Goal: Communication & Community: Share content

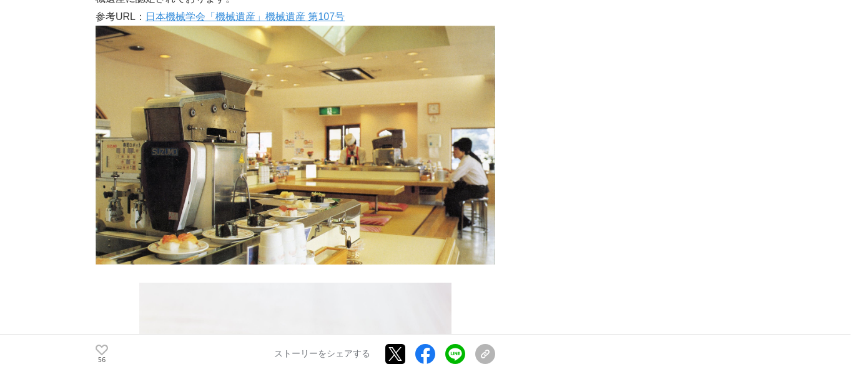
scroll to position [1904, 0]
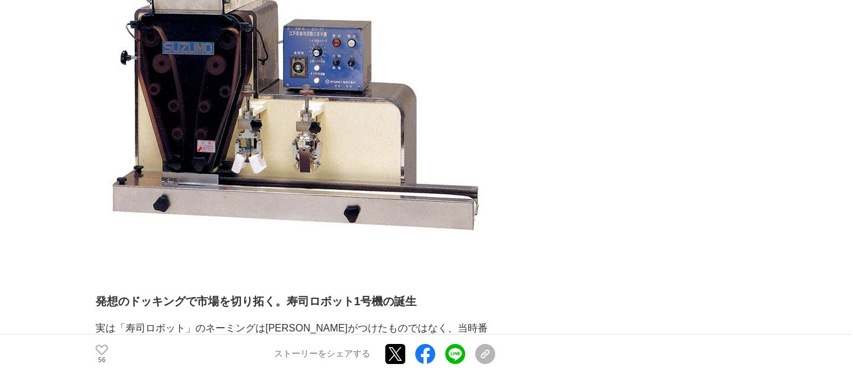
click at [495, 355] on div "56 いいね！する ストーリーをシェアする Xでポストする Facebookでシェアする LINEでシェアする リンクをコピー" at bounding box center [296, 354] width 400 height 40
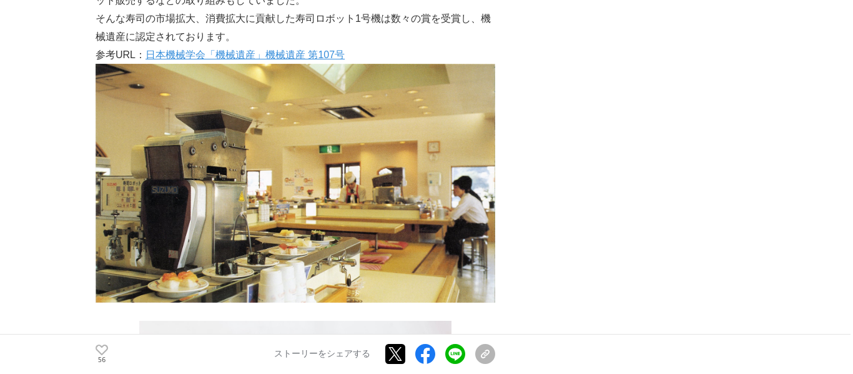
scroll to position [1889, 0]
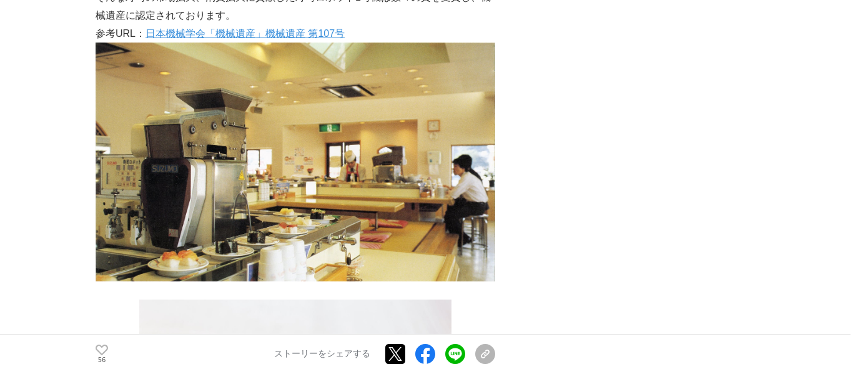
click at [392, 130] on img at bounding box center [296, 161] width 400 height 239
click at [359, 139] on img at bounding box center [296, 161] width 400 height 239
click at [319, 152] on img at bounding box center [296, 161] width 400 height 239
click at [305, 136] on img at bounding box center [296, 161] width 400 height 239
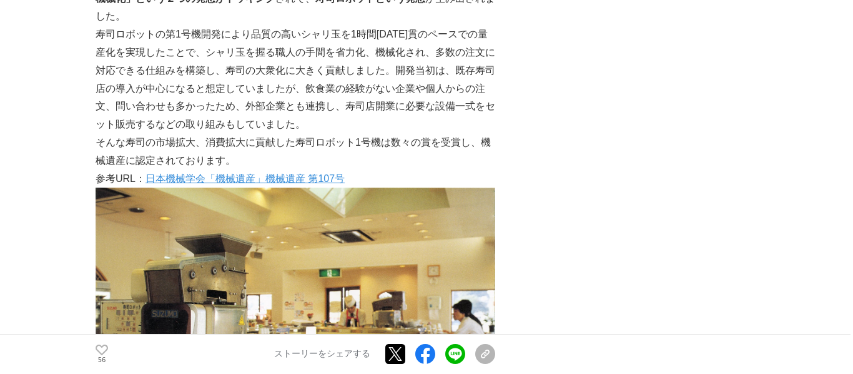
scroll to position [1740, 0]
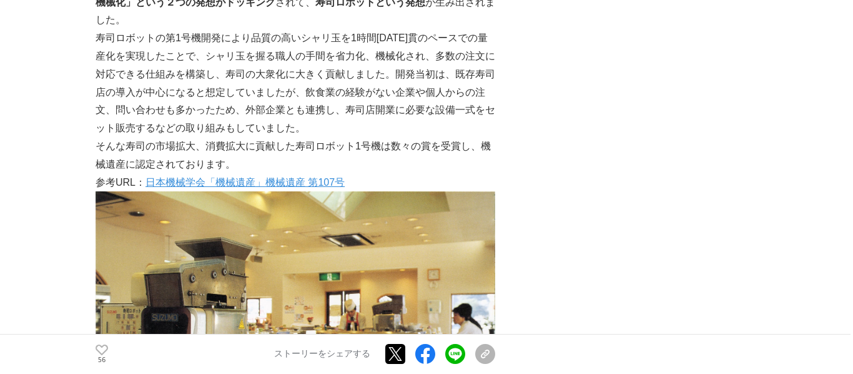
click at [406, 264] on img at bounding box center [296, 310] width 400 height 239
click at [274, 177] on link "日本機械学会「機械遺産」機械遺産 第107号" at bounding box center [245, 182] width 199 height 11
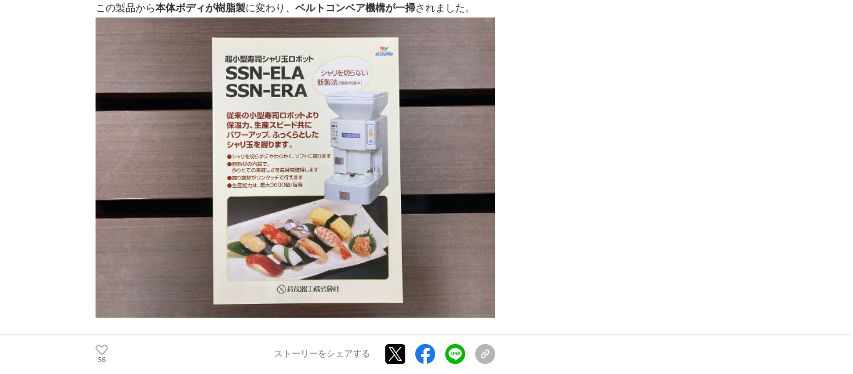
scroll to position [3530, 0]
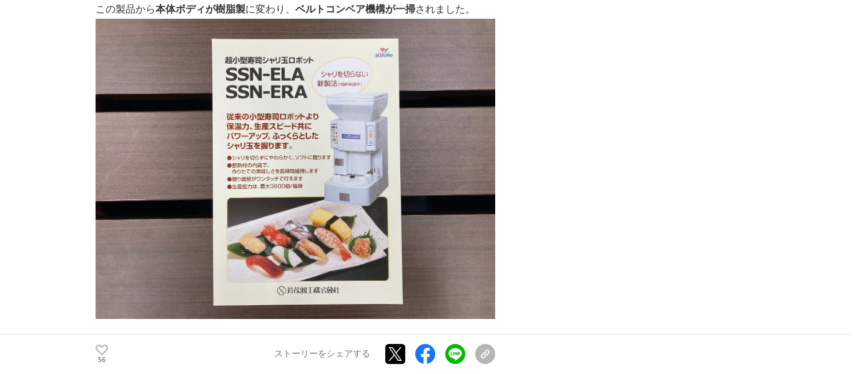
click at [337, 103] on img at bounding box center [296, 169] width 400 height 300
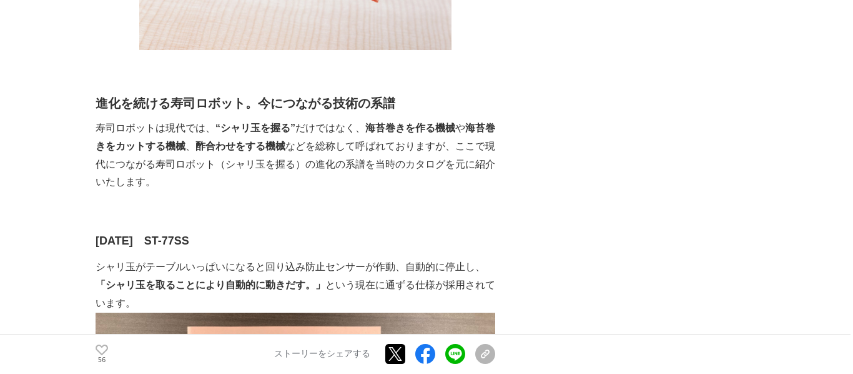
scroll to position [2336, 0]
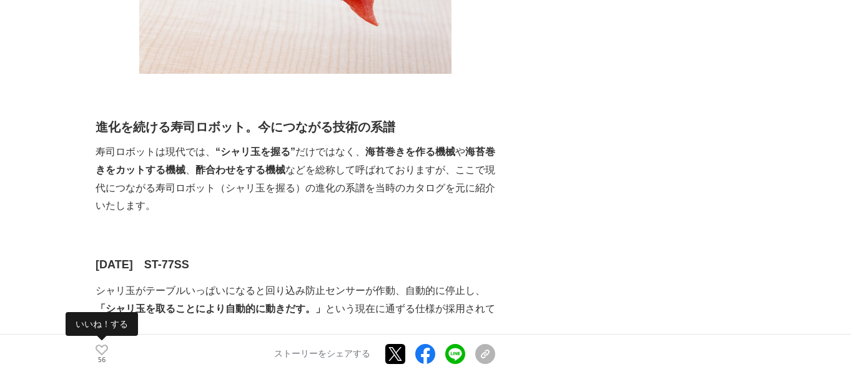
click at [99, 354] on icon at bounding box center [102, 350] width 12 height 11
click at [103, 357] on icon at bounding box center [102, 349] width 12 height 18
click at [97, 350] on icon at bounding box center [102, 350] width 12 height 11
click at [96, 350] on circle at bounding box center [96, 350] width 1 height 1
click at [99, 350] on icon at bounding box center [102, 350] width 12 height 11
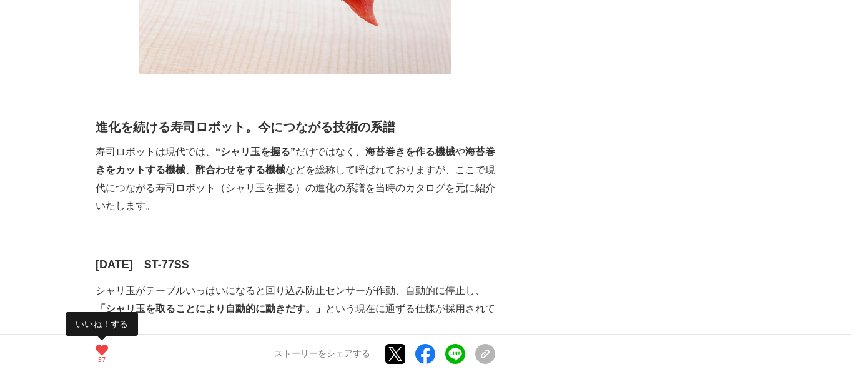
click at [96, 344] on icon at bounding box center [102, 349] width 12 height 18
click at [97, 360] on p "56" at bounding box center [102, 360] width 12 height 6
click at [96, 359] on div "57 いいね！する ストーリーをシェアする Xでポストする Facebookでシェアする LINEでシェアする リンクをコピー" at bounding box center [296, 354] width 400 height 40
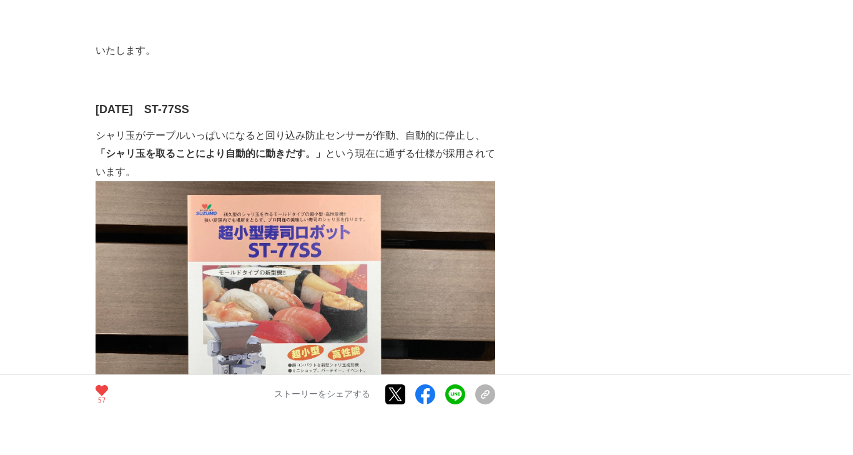
scroll to position [2537, 0]
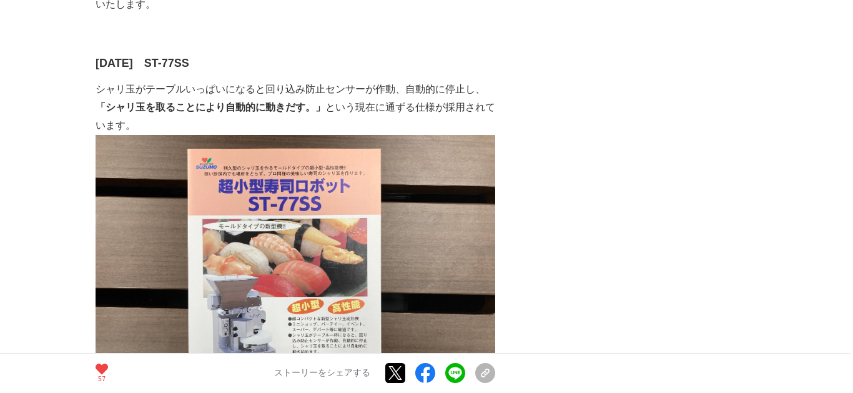
click at [254, 263] on img at bounding box center [296, 285] width 400 height 300
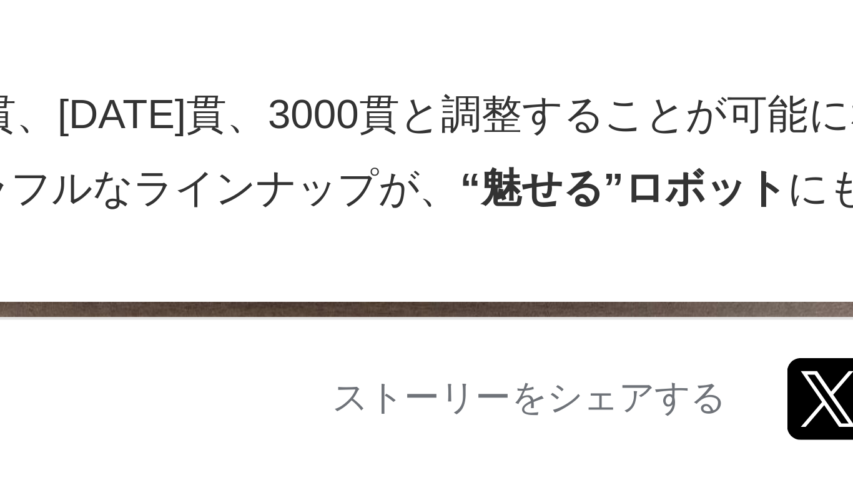
scroll to position [2678, 0]
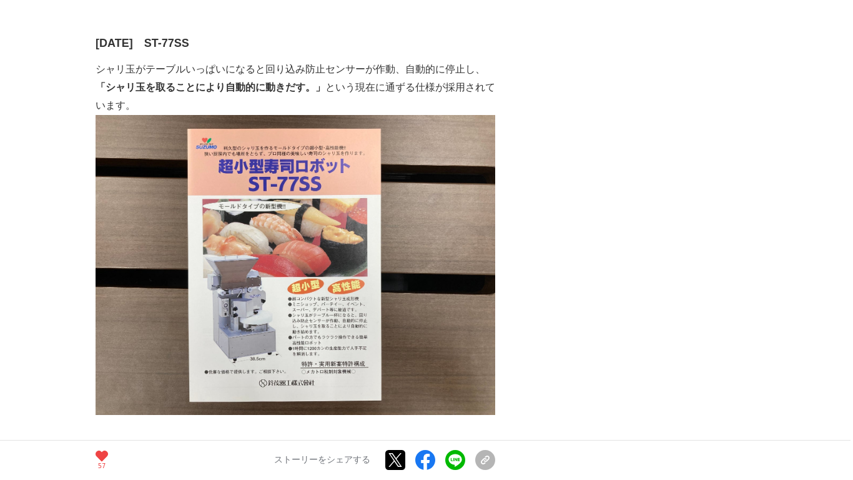
click at [242, 247] on img at bounding box center [296, 265] width 400 height 300
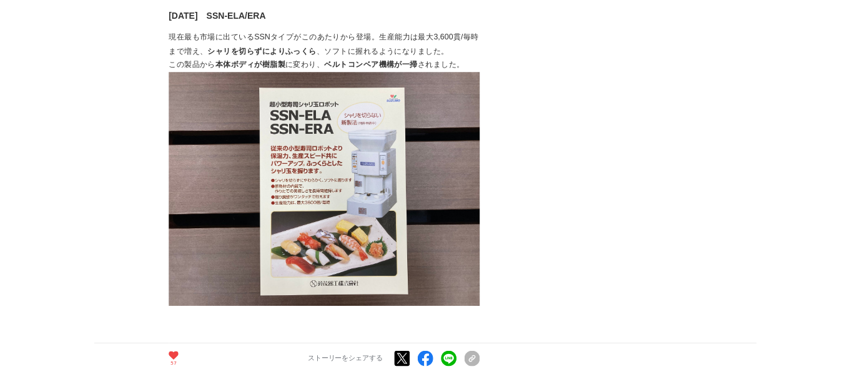
scroll to position [3456, 0]
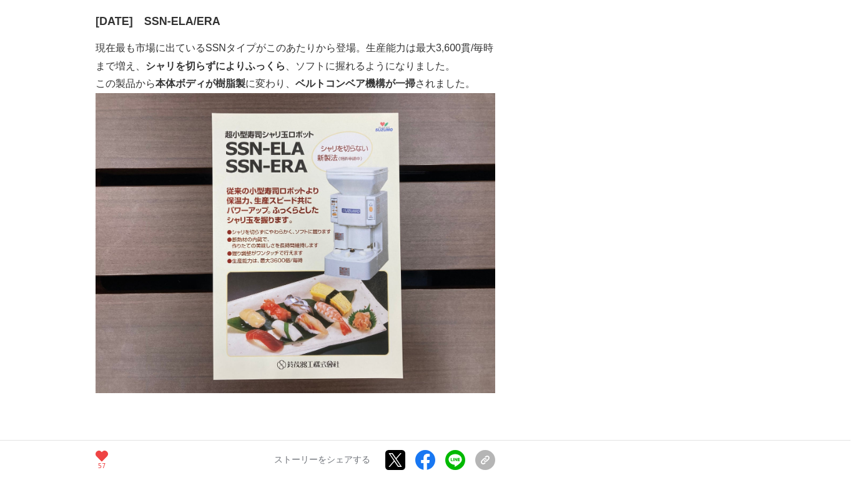
click at [395, 373] on link at bounding box center [395, 460] width 20 height 20
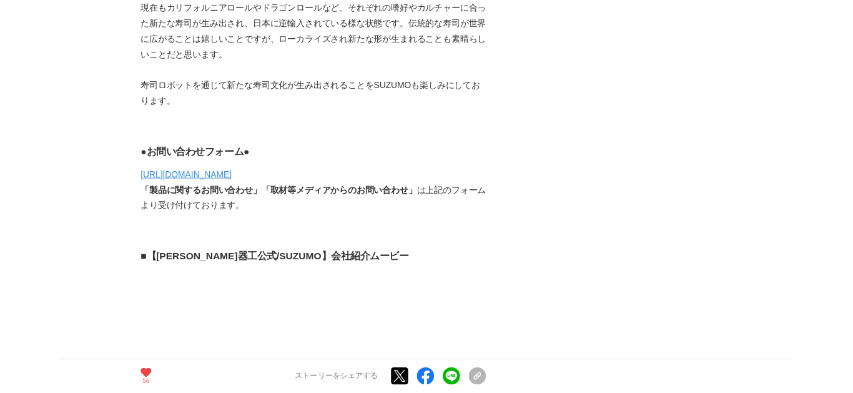
scroll to position [7538, 0]
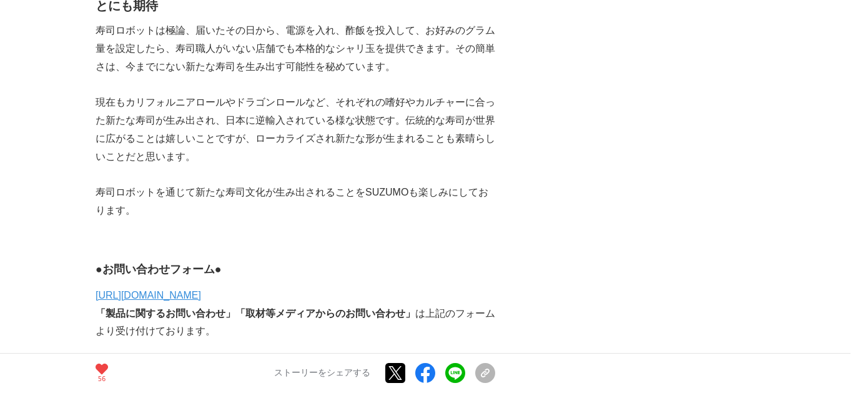
click at [102, 380] on p "56" at bounding box center [102, 379] width 12 height 6
click at [104, 379] on p "55" at bounding box center [102, 379] width 12 height 6
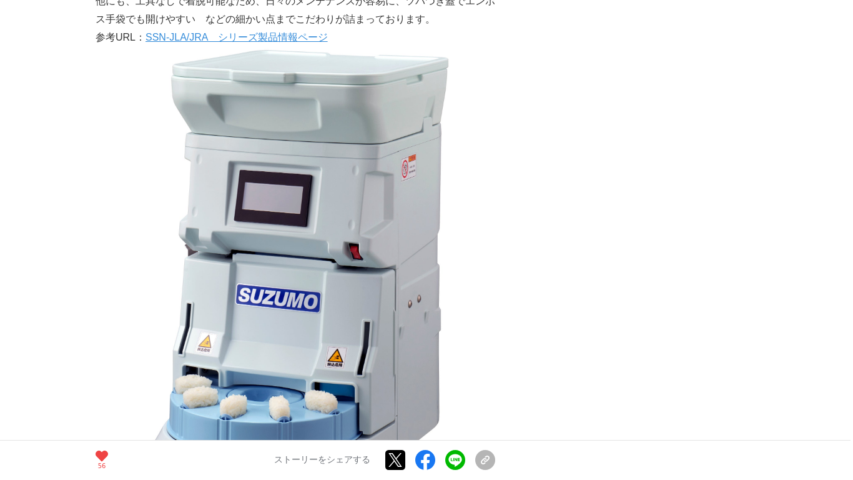
scroll to position [4719, 0]
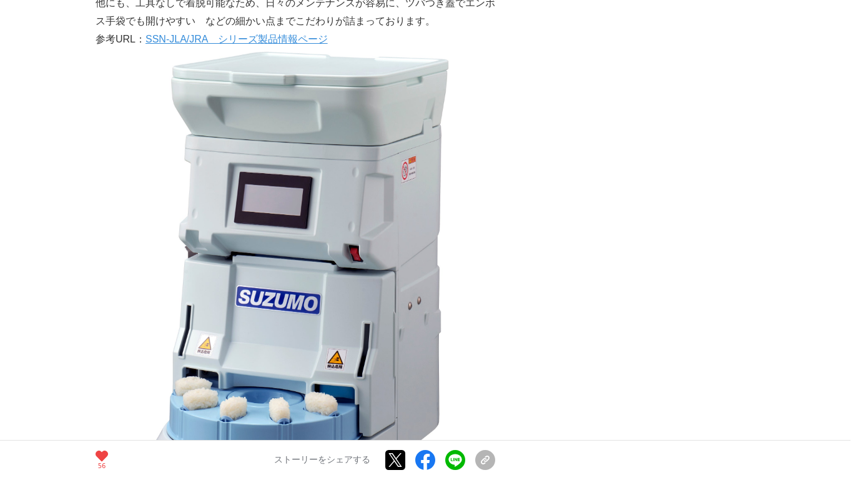
click at [532, 246] on div "高嶺の花だった寿司の大衆化を実現した「寿司ロボット」。誕生から40年以上活躍し進化を続ける開発STORY 寿司 #寿司 #開発ストーリー 56 や" at bounding box center [427, 458] width 662 height 10202
click at [103, 392] on p "56" at bounding box center [102, 466] width 12 height 6
click at [105, 392] on icon at bounding box center [102, 456] width 12 height 11
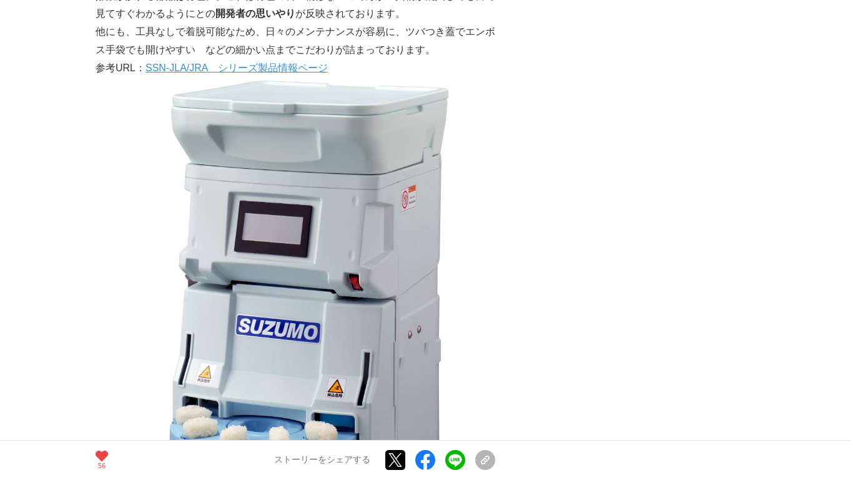
scroll to position [4689, 0]
click at [97, 392] on circle at bounding box center [97, 458] width 1 height 1
click at [105, 392] on icon at bounding box center [102, 456] width 12 height 11
click at [101, 392] on icon at bounding box center [102, 455] width 12 height 18
click at [101, 392] on p "56" at bounding box center [102, 466] width 12 height 6
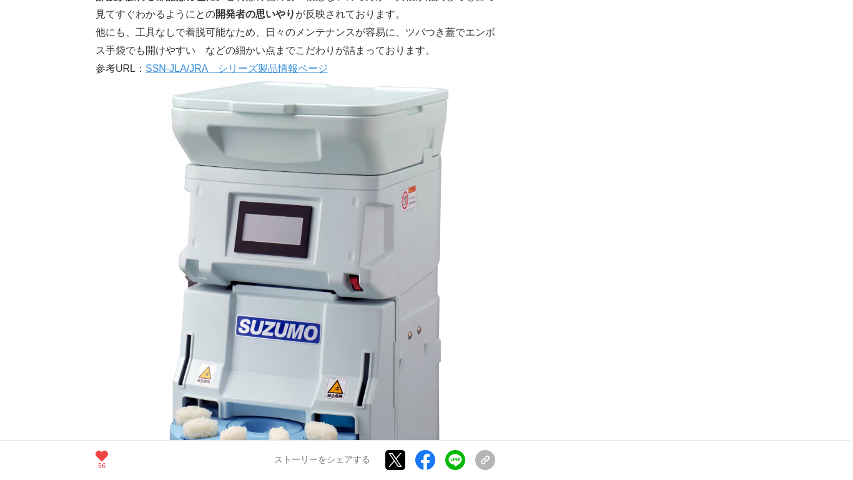
click at [102, 392] on circle at bounding box center [102, 460] width 1 height 1
click at [99, 392] on p "56" at bounding box center [102, 466] width 12 height 6
click at [101, 392] on p "55" at bounding box center [102, 466] width 12 height 6
click at [96, 392] on div at bounding box center [102, 457] width 12 height 12
click at [97, 392] on circle at bounding box center [97, 458] width 1 height 1
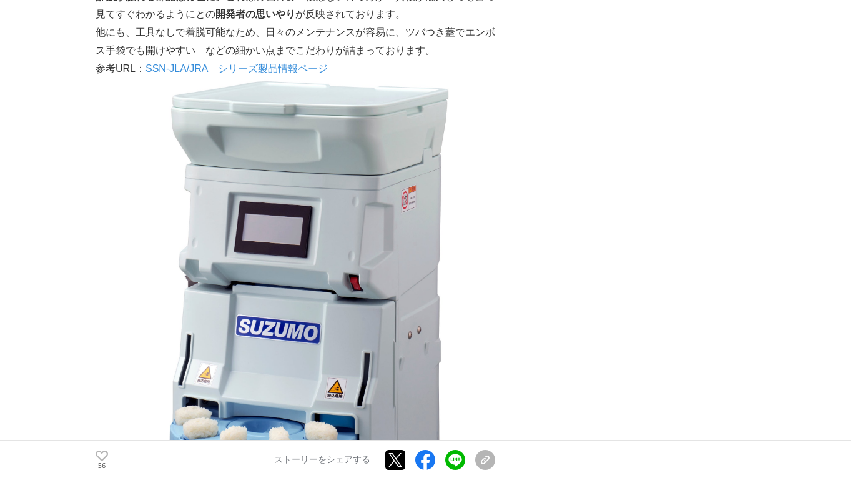
click at [96, 392] on div "56 いいね！する ストーリーをシェアする Xでポストする Facebookでシェアする LINEでシェアする リンクをコピー" at bounding box center [296, 460] width 400 height 40
click at [96, 392] on div "55 いいね！する ストーリーをシェアする Xでポストする Facebookでシェアする LINEでシェアする リンクをコピー" at bounding box center [296, 460] width 400 height 40
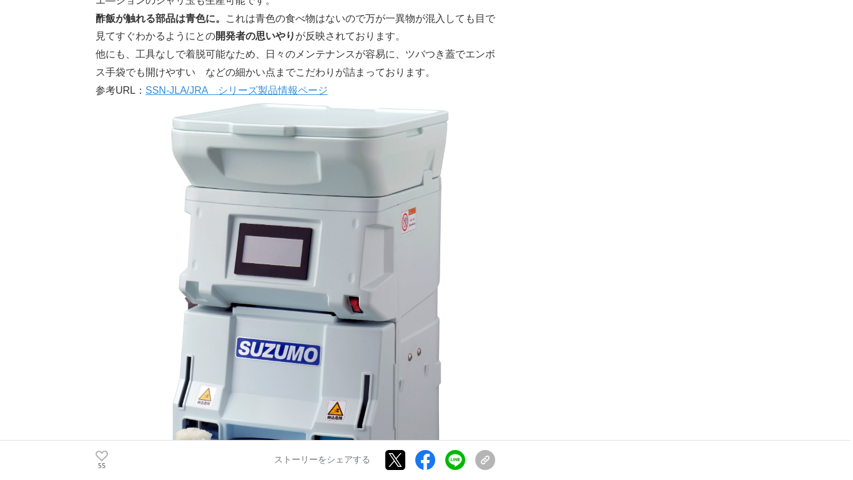
scroll to position [4666, 0]
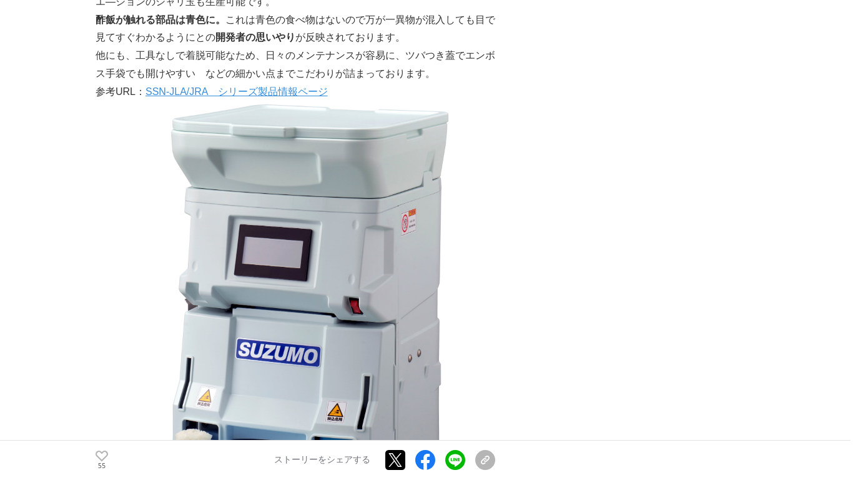
click at [99, 392] on p "55" at bounding box center [102, 466] width 12 height 6
click at [96, 392] on icon at bounding box center [102, 456] width 12 height 11
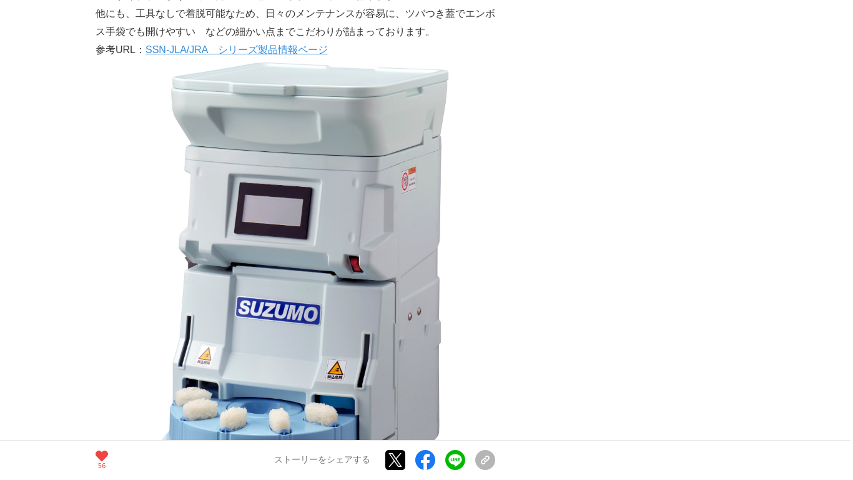
scroll to position [4709, 0]
